Goal: Task Accomplishment & Management: Manage account settings

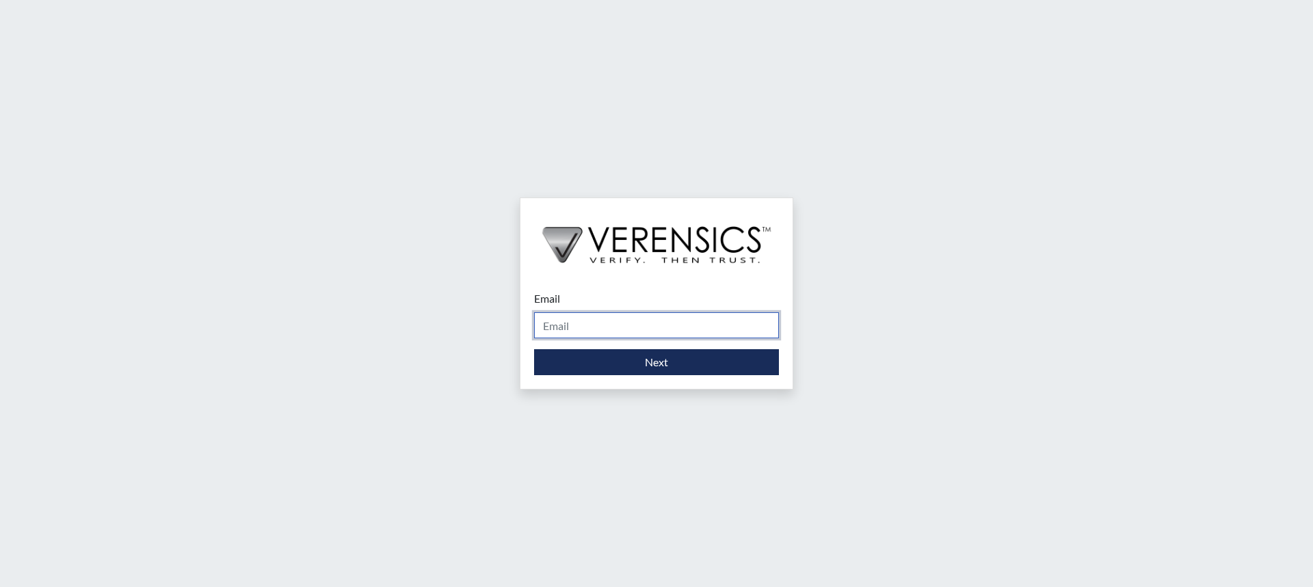
click at [633, 323] on input "Email" at bounding box center [656, 325] width 245 height 26
type input "[PERSON_NAME][EMAIL_ADDRESS][PERSON_NAME][DOMAIN_NAME]"
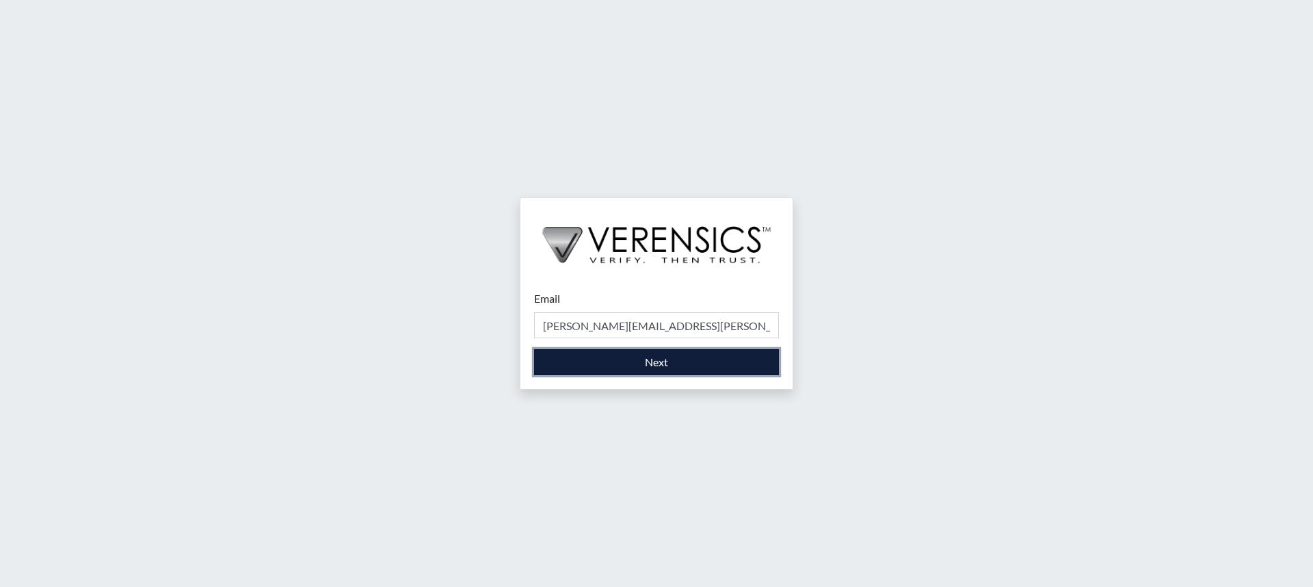
click at [637, 367] on button "Next" at bounding box center [656, 362] width 245 height 26
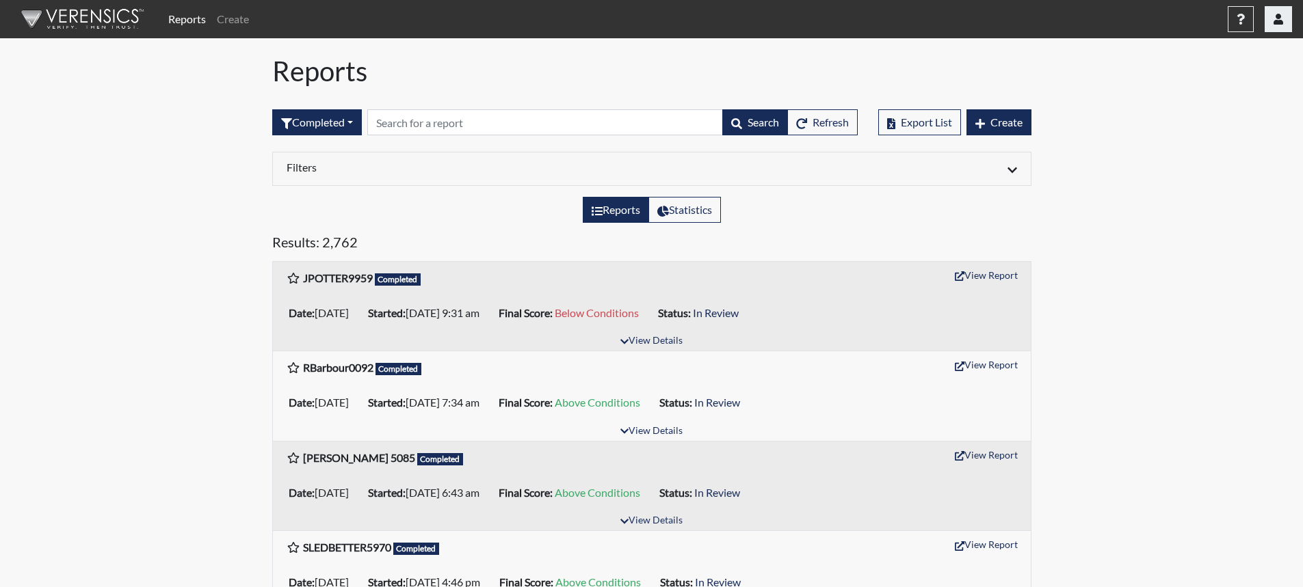
click at [1286, 27] on button "button" at bounding box center [1277, 19] width 27 height 26
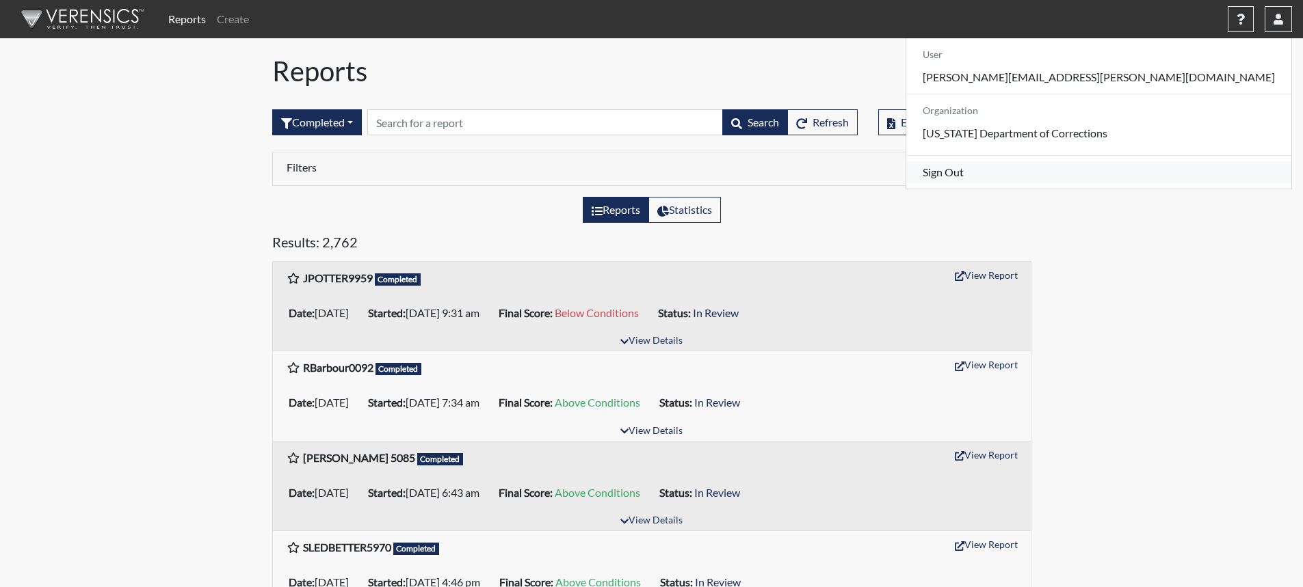
click at [1184, 183] on link "Sign Out" at bounding box center [1098, 172] width 385 height 22
